Goal: Entertainment & Leisure: Consume media (video, audio)

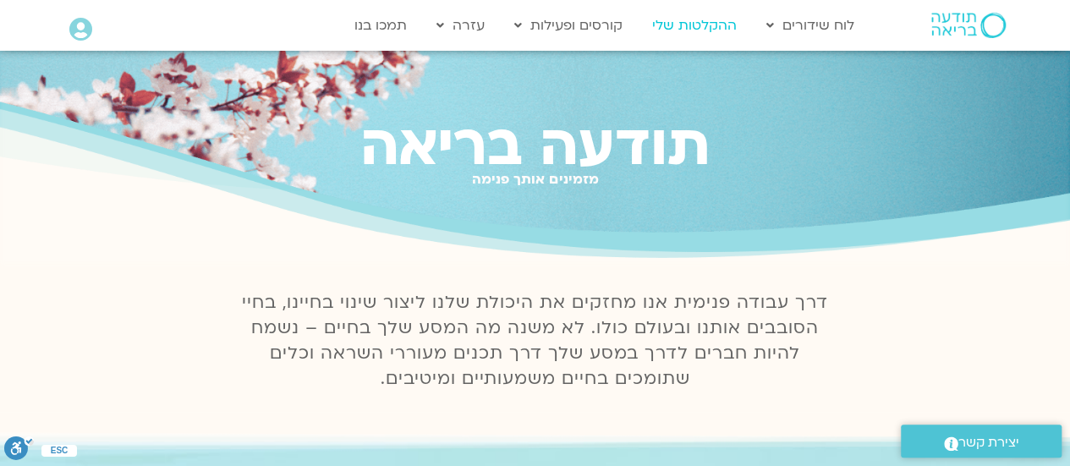
click at [670, 20] on link "ההקלטות שלי" at bounding box center [695, 25] width 102 height 32
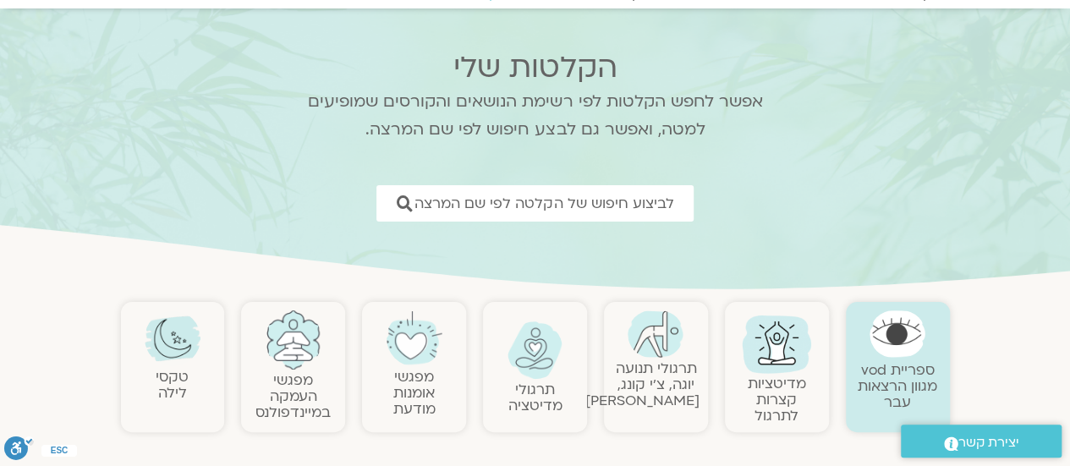
scroll to position [169, 0]
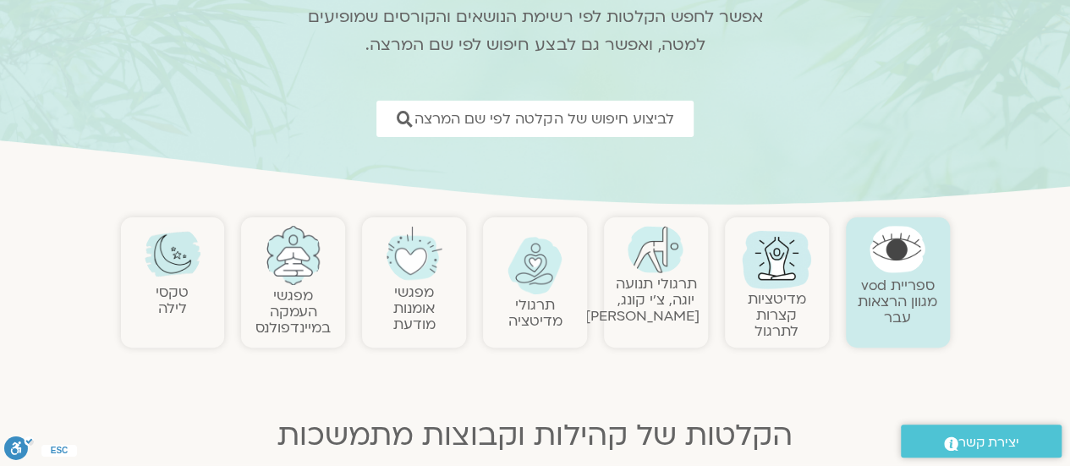
click at [754, 304] on link "מדיטציות קצרות לתרגול" at bounding box center [777, 315] width 58 height 52
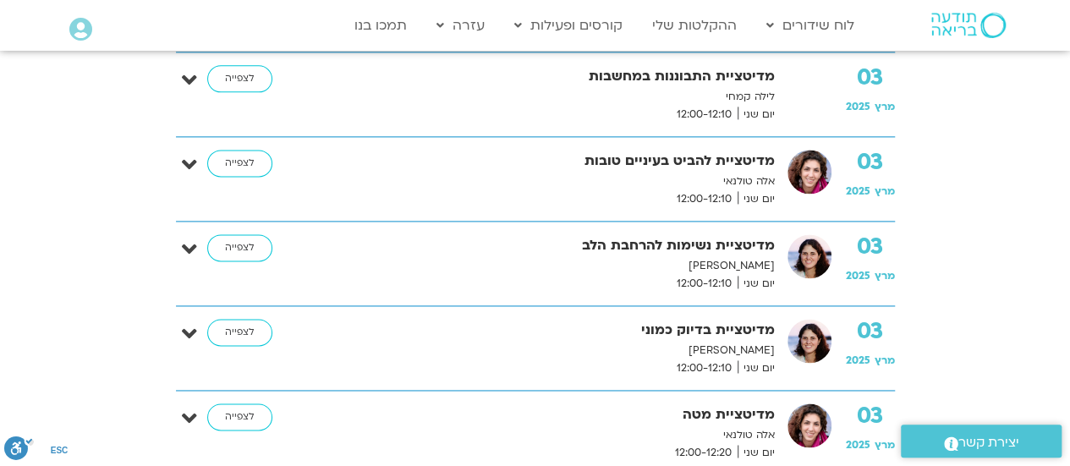
scroll to position [931, 0]
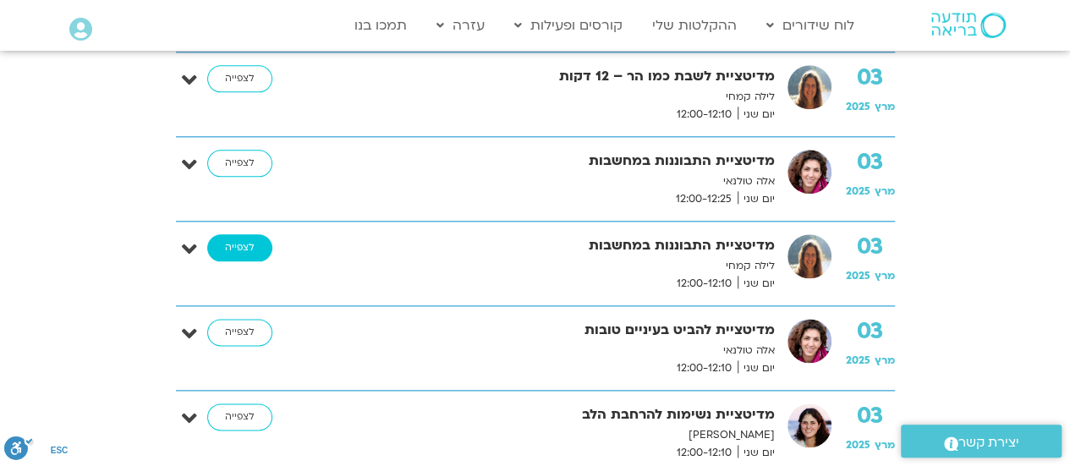
click at [227, 241] on link "לצפייה" at bounding box center [239, 247] width 65 height 27
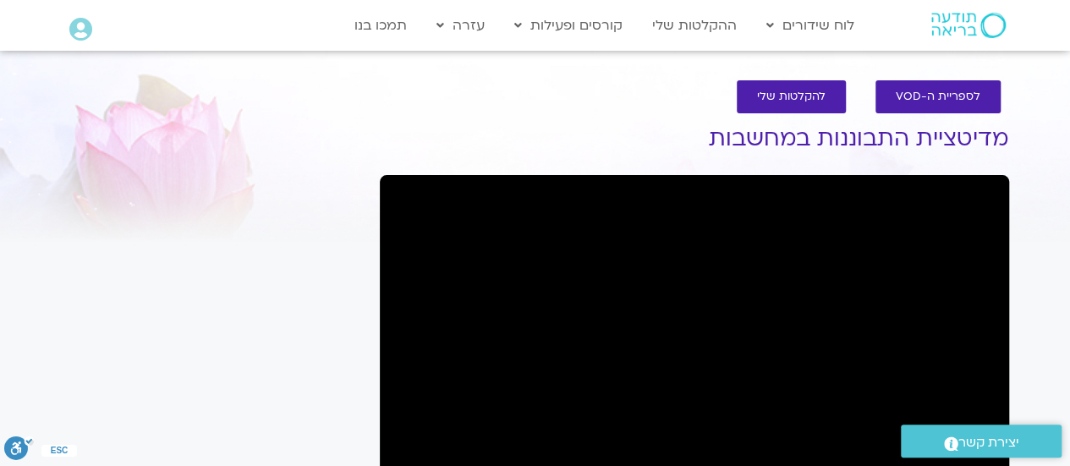
click at [340, 380] on div "It seems we can't find what you're looking for. It seems we can't find what you…" at bounding box center [212, 455] width 318 height 717
